Goal: Navigation & Orientation: Understand site structure

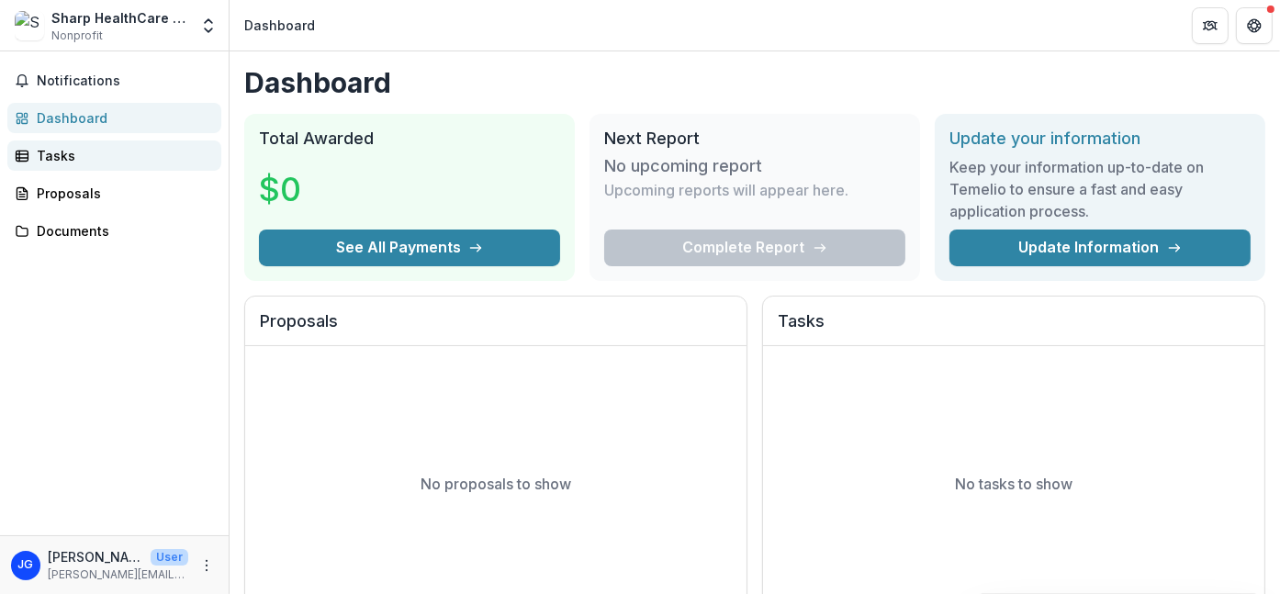
click at [68, 155] on div "Tasks" at bounding box center [122, 155] width 170 height 19
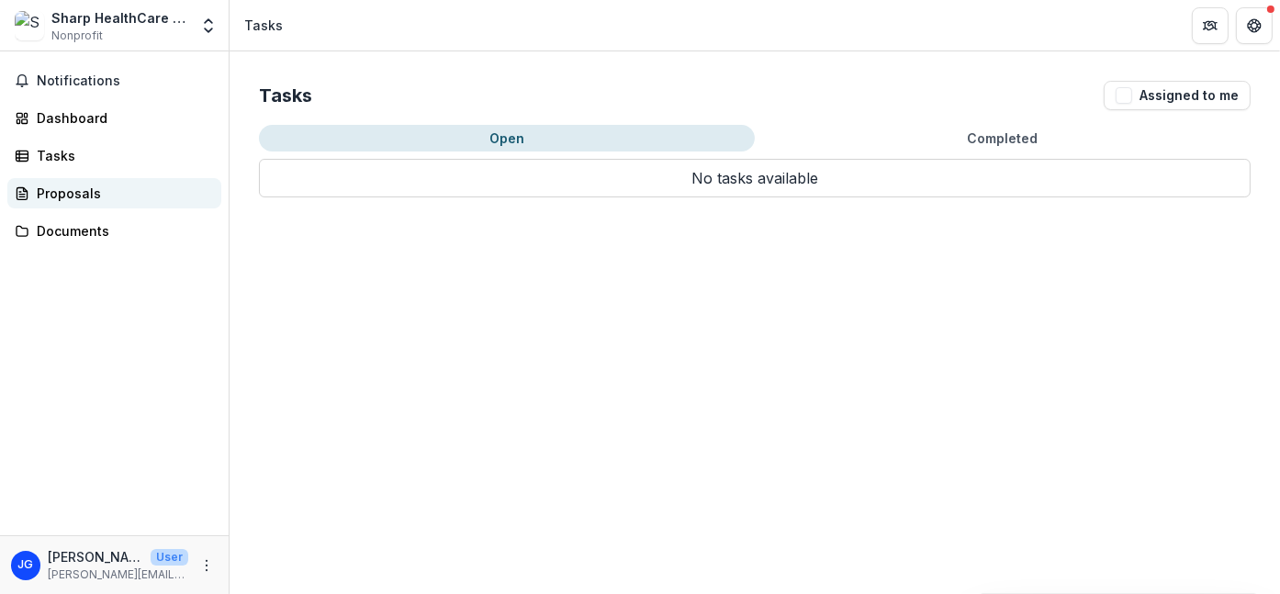
click at [50, 189] on div "Proposals" at bounding box center [122, 193] width 170 height 19
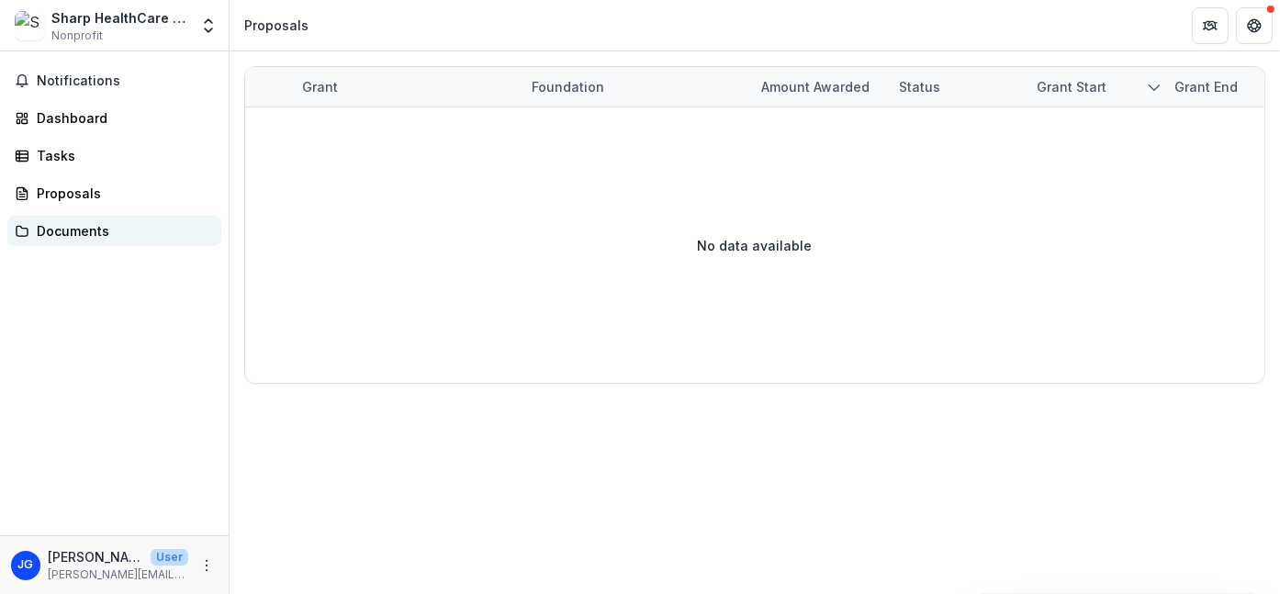
click at [82, 240] on link "Documents" at bounding box center [114, 231] width 214 height 30
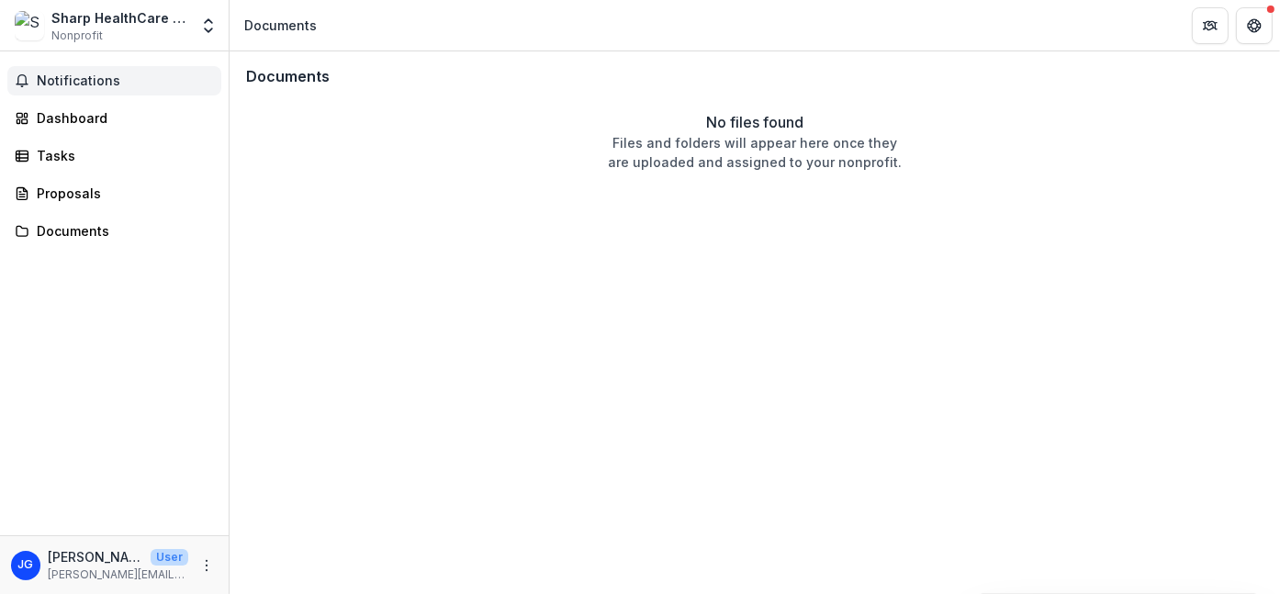
click at [85, 78] on span "Notifications" at bounding box center [125, 81] width 177 height 16
click at [73, 118] on div "Dashboard" at bounding box center [122, 117] width 170 height 19
